Goal: Navigation & Orientation: Find specific page/section

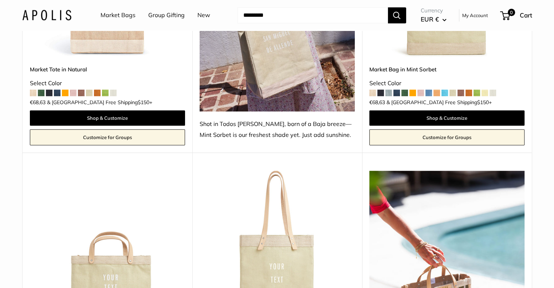
scroll to position [501, 0]
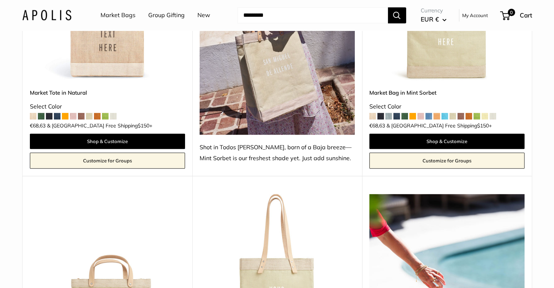
click at [130, 16] on link "Market Bags" at bounding box center [118, 15] width 35 height 11
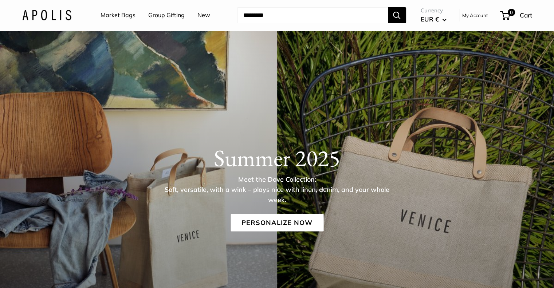
scroll to position [50, 0]
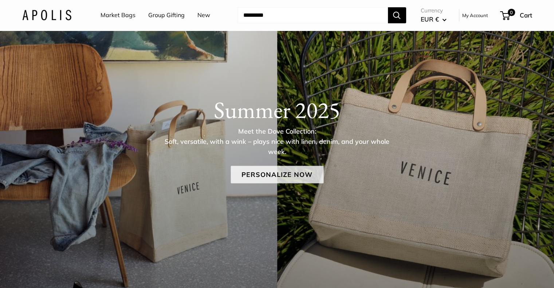
click at [259, 171] on link "Personalize Now" at bounding box center [277, 174] width 93 height 17
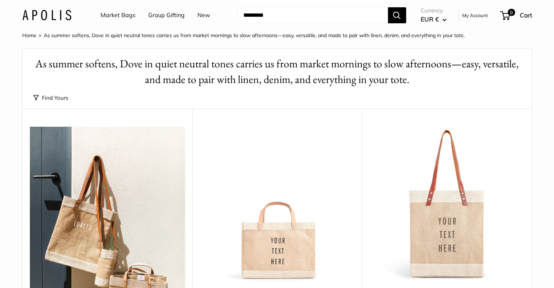
click at [35, 33] on link "Home" at bounding box center [29, 35] width 14 height 7
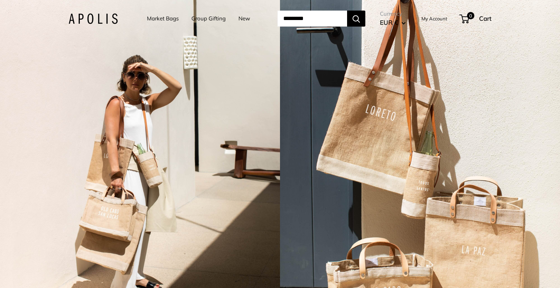
click at [39, 16] on div "2 / 7" at bounding box center [140, 144] width 280 height 288
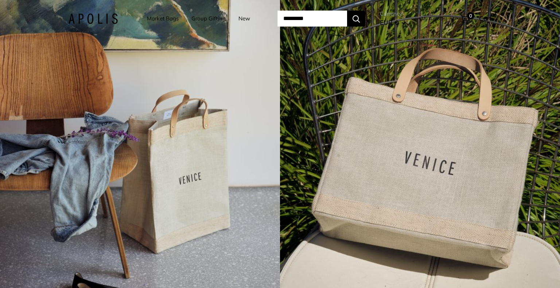
click at [152, 21] on link "Market Bags" at bounding box center [163, 18] width 32 height 10
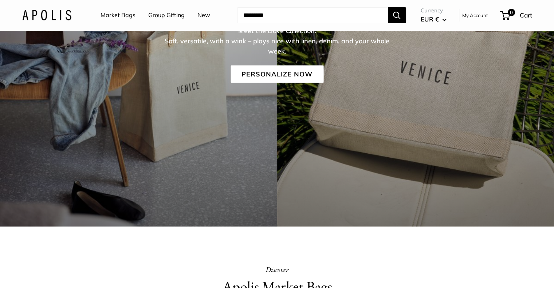
scroll to position [126, 0]
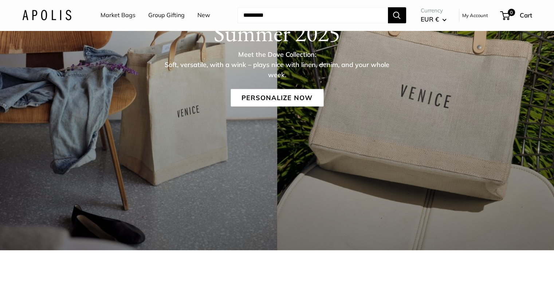
click at [164, 17] on link "Group Gifting" at bounding box center [166, 15] width 36 height 11
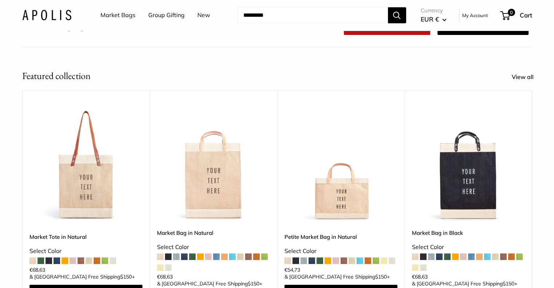
scroll to position [136, 0]
